Goal: Information Seeking & Learning: Learn about a topic

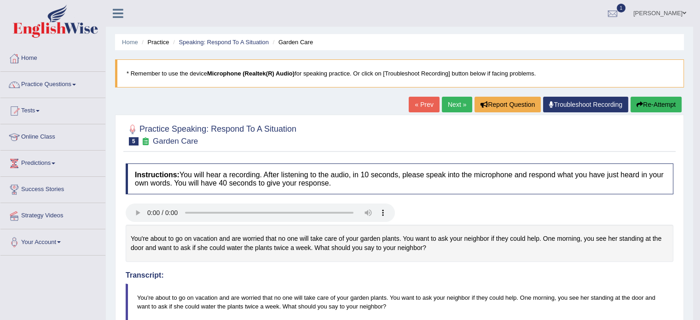
click at [27, 86] on link "Practice Questions" at bounding box center [52, 83] width 105 height 23
click at [27, 86] on link "Practice Questions" at bounding box center [51, 83] width 103 height 23
click at [27, 86] on link "Practice Questions" at bounding box center [52, 83] width 105 height 23
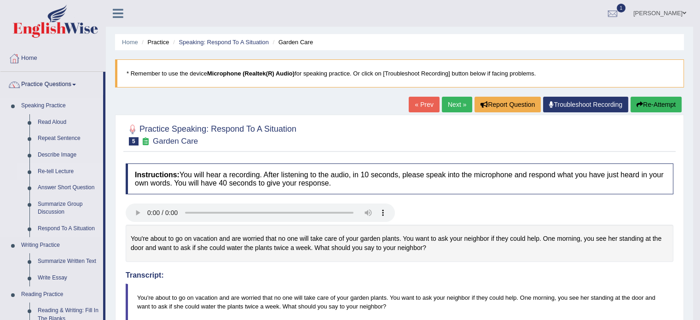
click at [59, 171] on link "Re-tell Lecture" at bounding box center [69, 171] width 70 height 17
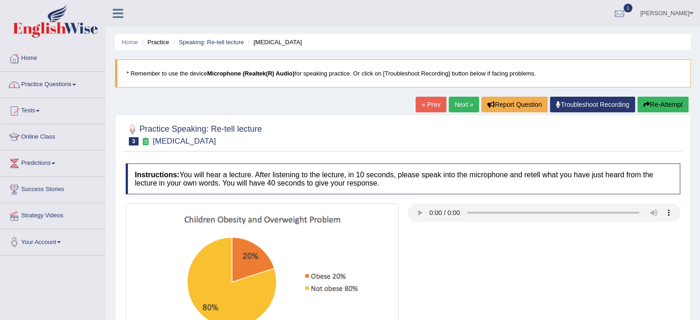
click at [79, 82] on link "Practice Questions" at bounding box center [52, 83] width 105 height 23
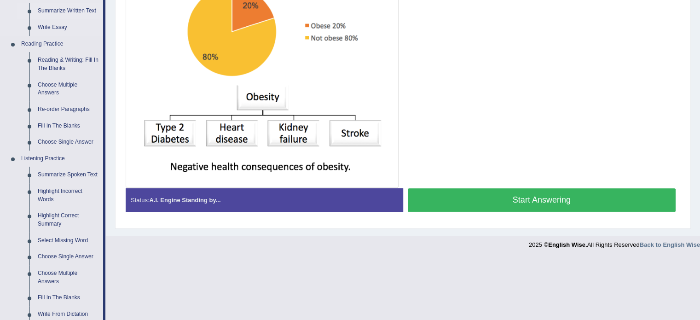
scroll to position [251, 0]
click at [41, 256] on link "Choose Single Answer" at bounding box center [69, 257] width 70 height 17
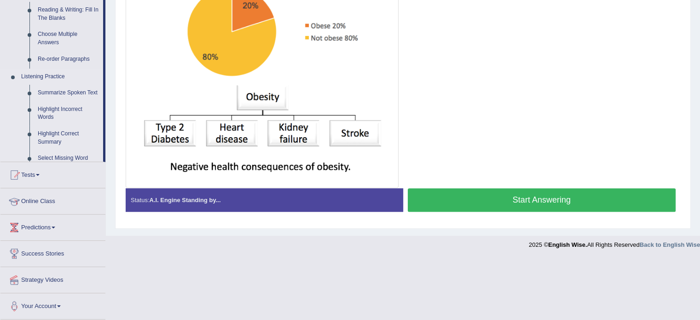
scroll to position [188, 0]
